Goal: Feedback & Contribution: Leave review/rating

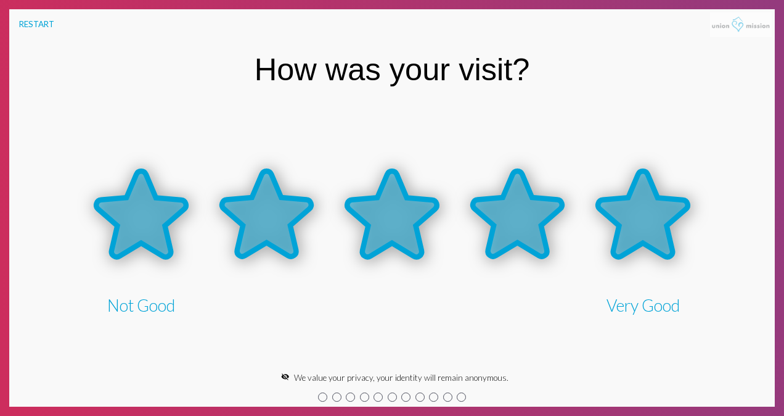
click at [624, 222] on icon at bounding box center [642, 214] width 89 height 86
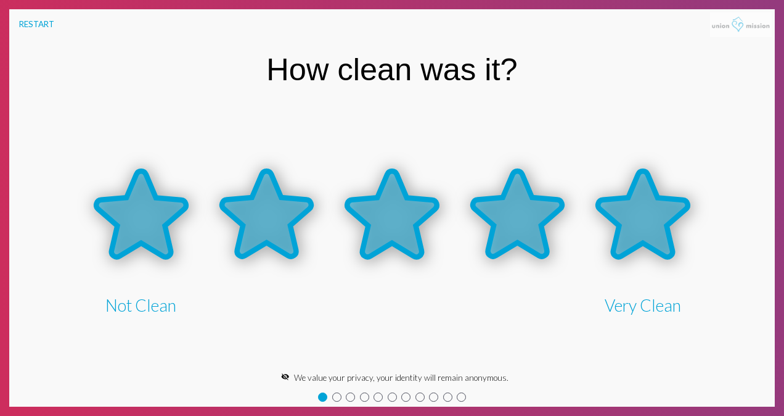
click at [624, 222] on icon at bounding box center [642, 214] width 89 height 86
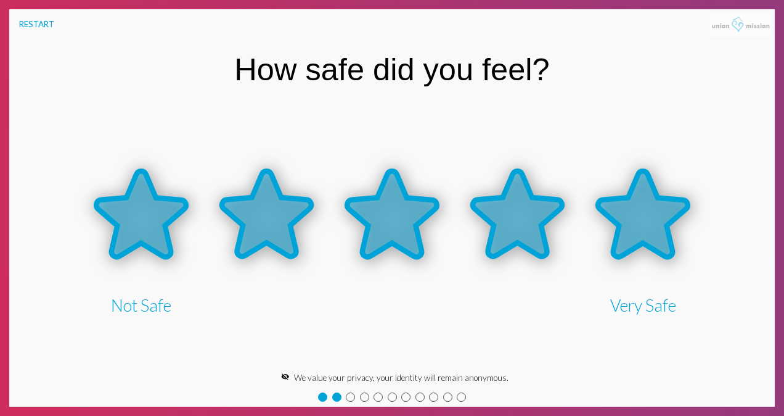
click at [624, 222] on icon at bounding box center [642, 214] width 89 height 86
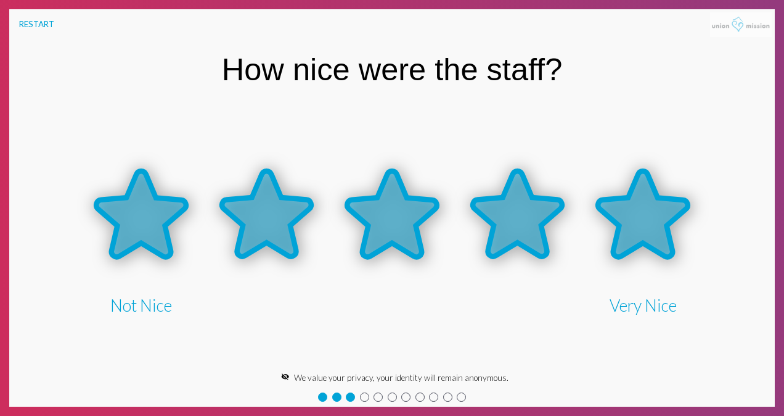
click at [624, 222] on icon at bounding box center [642, 214] width 89 height 86
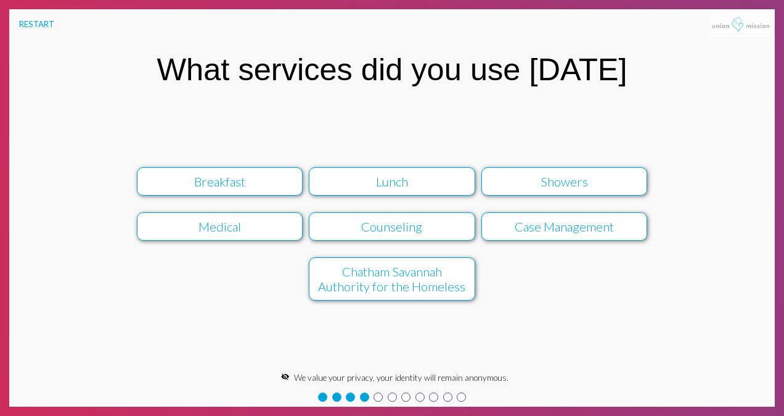
click at [525, 179] on div "Showers" at bounding box center [564, 181] width 149 height 15
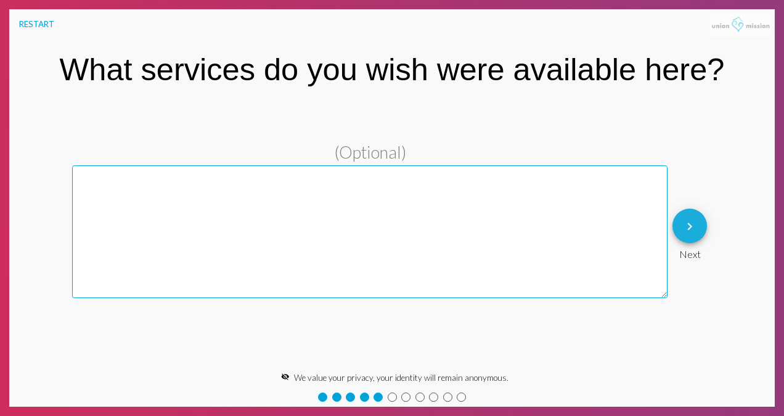
click at [692, 224] on mat-icon "keyboard_arrow_right" at bounding box center [690, 226] width 15 height 15
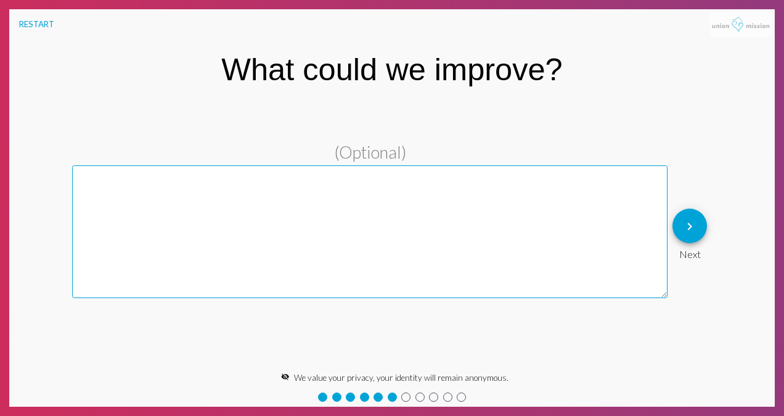
click at [692, 224] on mat-icon "keyboard_arrow_right" at bounding box center [690, 226] width 15 height 15
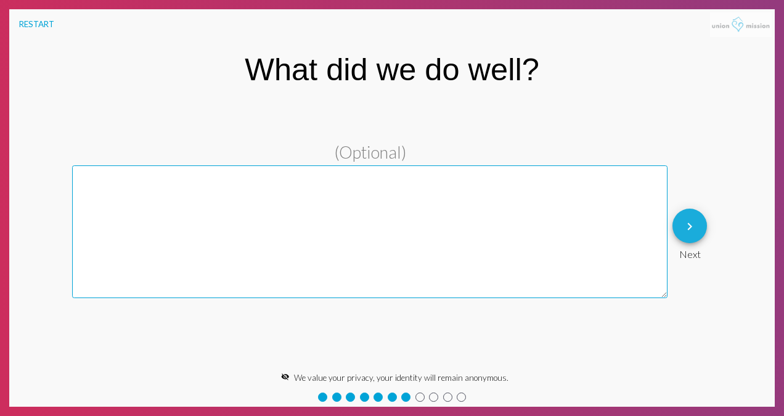
click at [692, 224] on mat-icon "keyboard_arrow_right" at bounding box center [690, 226] width 15 height 15
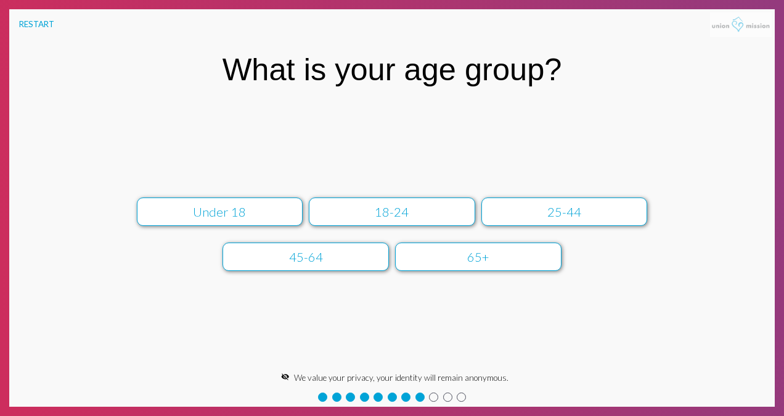
click at [692, 224] on div "Under [PHONE_NUMBER] 45-64 65+" at bounding box center [392, 234] width 639 height 90
click at [454, 261] on div "65+" at bounding box center [479, 256] width 149 height 15
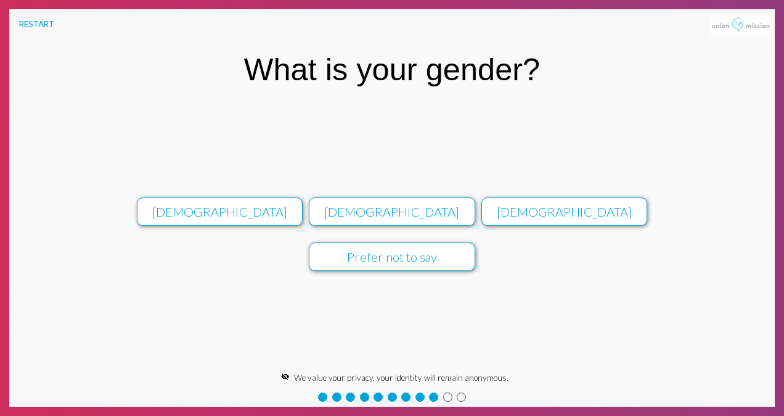
click at [438, 213] on div "[DEMOGRAPHIC_DATA]" at bounding box center [392, 211] width 149 height 15
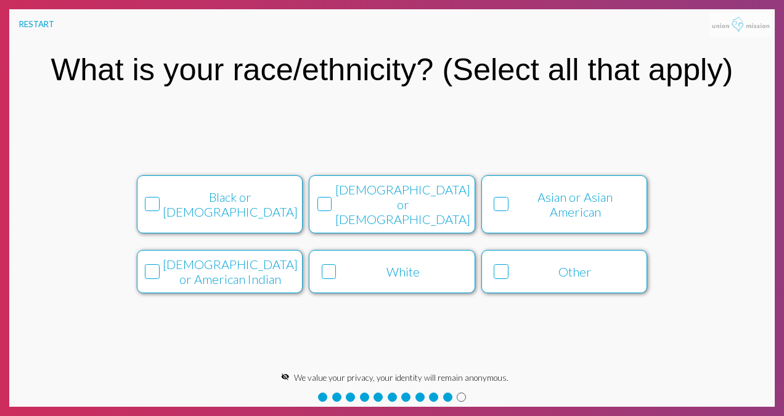
click at [450, 269] on div "White" at bounding box center [403, 271] width 126 height 15
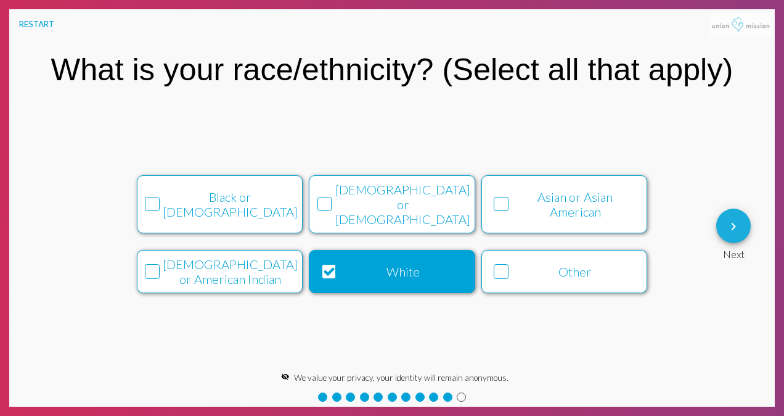
click at [731, 226] on mat-icon "keyboard_arrow_right" at bounding box center [733, 226] width 15 height 15
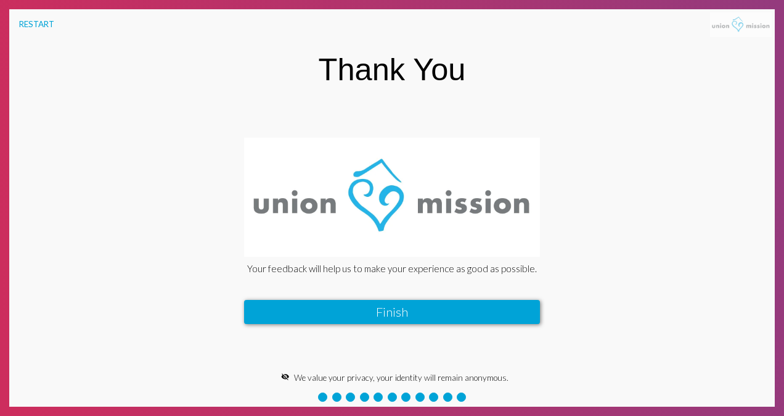
click at [510, 315] on button "Finish" at bounding box center [392, 312] width 296 height 24
